Goal: Entertainment & Leisure: Consume media (video, audio)

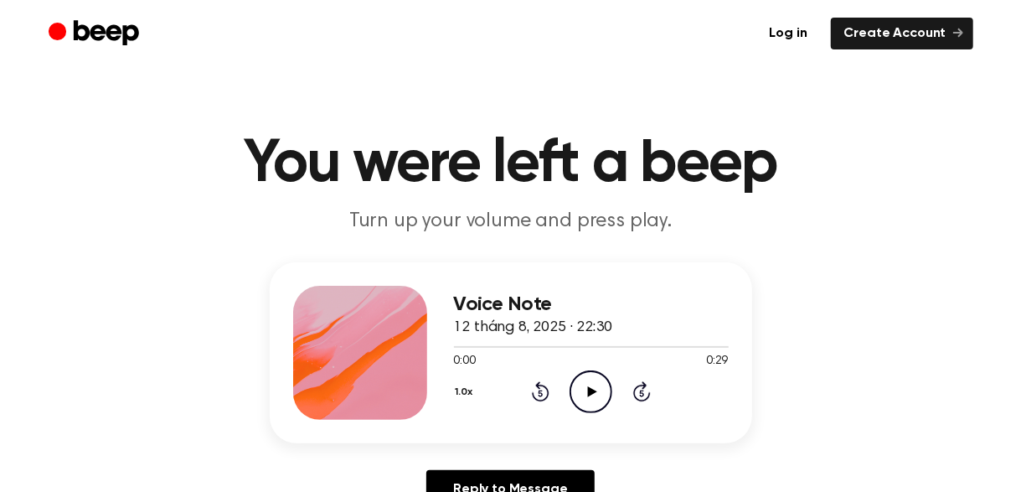
click at [578, 392] on icon "Play Audio" at bounding box center [591, 391] width 43 height 43
click at [467, 348] on div at bounding box center [591, 345] width 275 height 13
click at [579, 384] on icon "Pause Audio" at bounding box center [591, 391] width 43 height 43
click at [579, 384] on icon "Play Audio" at bounding box center [591, 391] width 43 height 43
click at [541, 399] on icon at bounding box center [541, 391] width 18 height 20
